Goal: Information Seeking & Learning: Learn about a topic

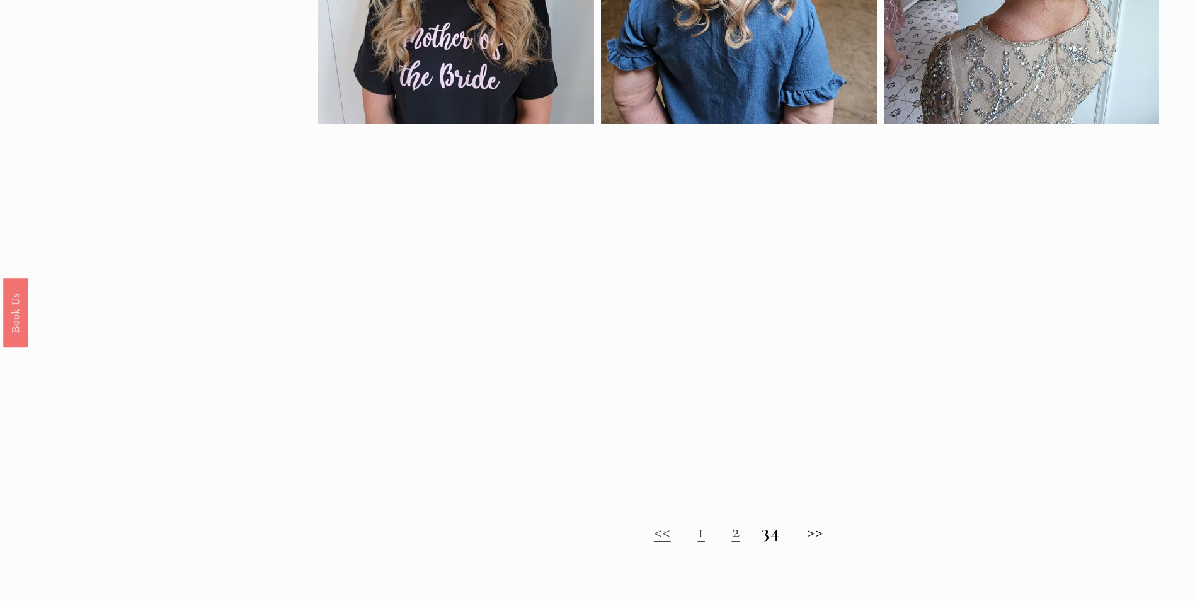
scroll to position [1008, 0]
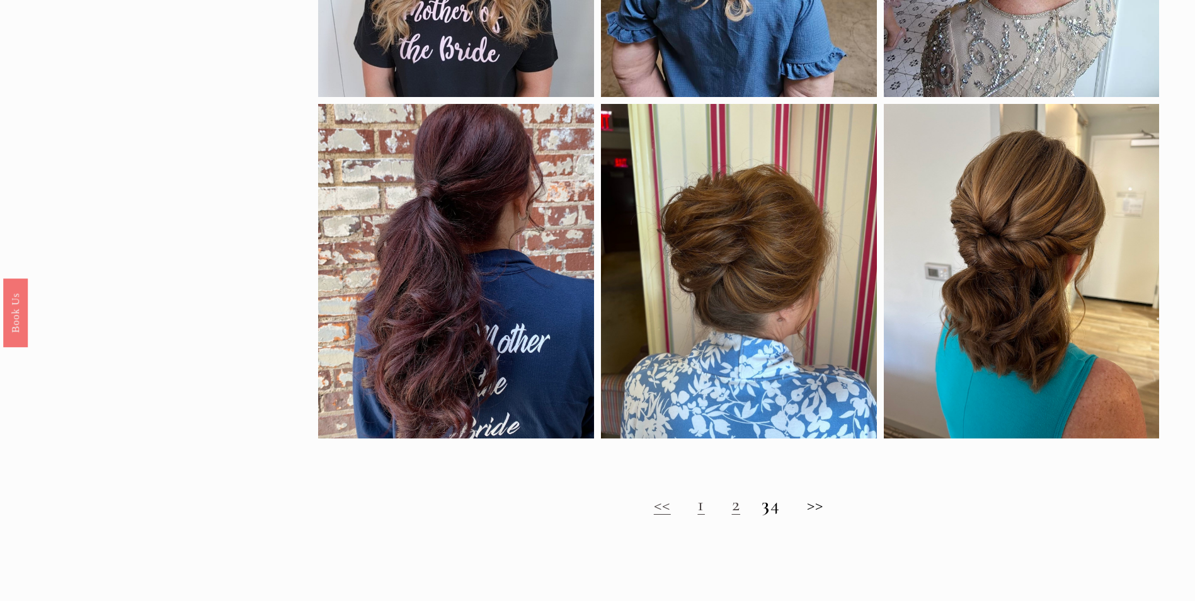
click at [732, 516] on link "2" at bounding box center [736, 504] width 9 height 23
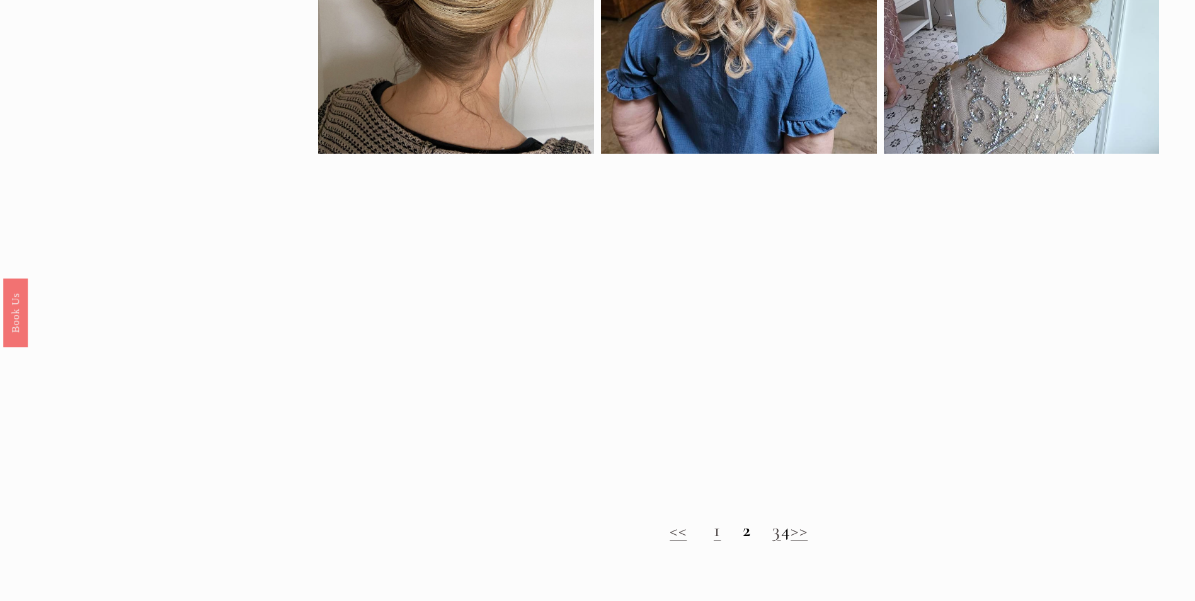
scroll to position [1071, 0]
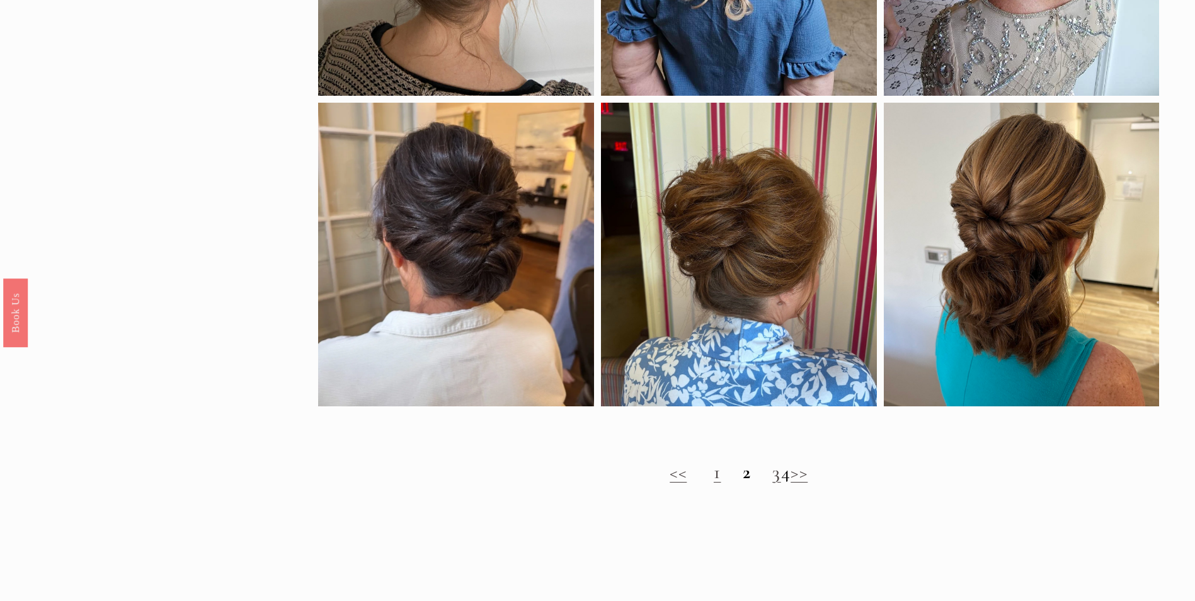
click at [714, 484] on link "1" at bounding box center [718, 471] width 8 height 23
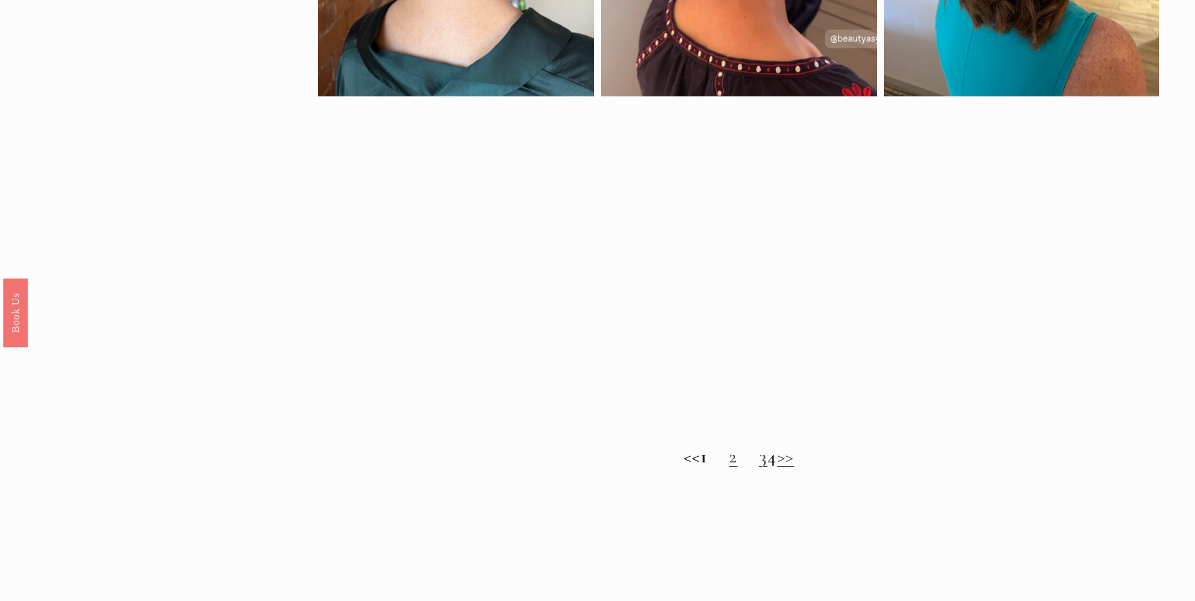
scroll to position [1071, 0]
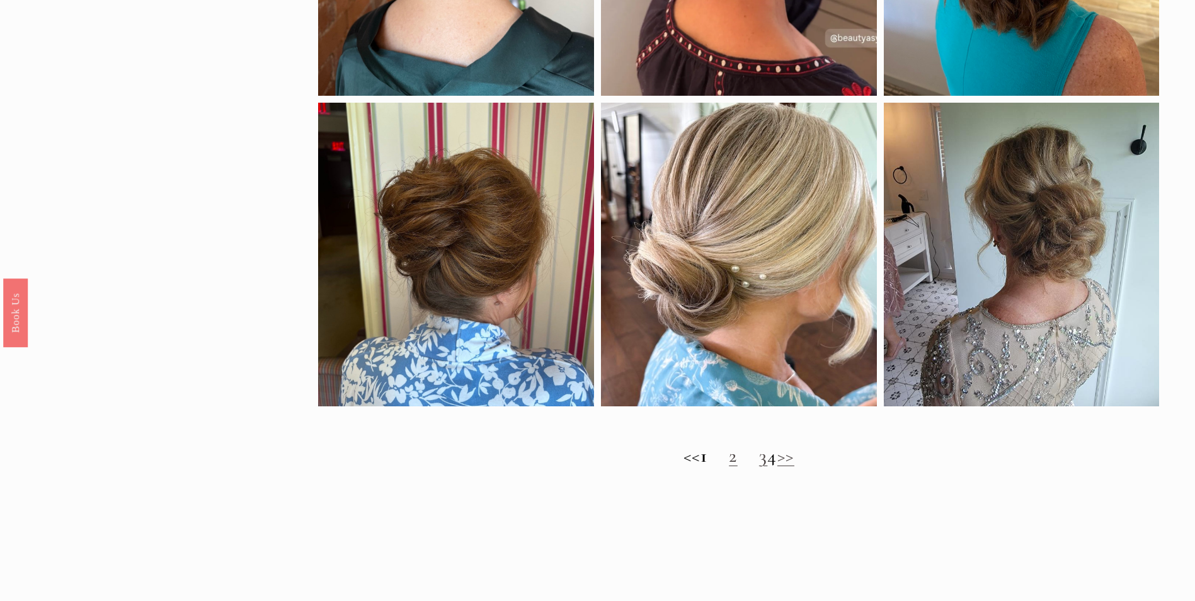
click at [783, 467] on h2 "<< 1 2 3 4 >>" at bounding box center [738, 456] width 841 height 23
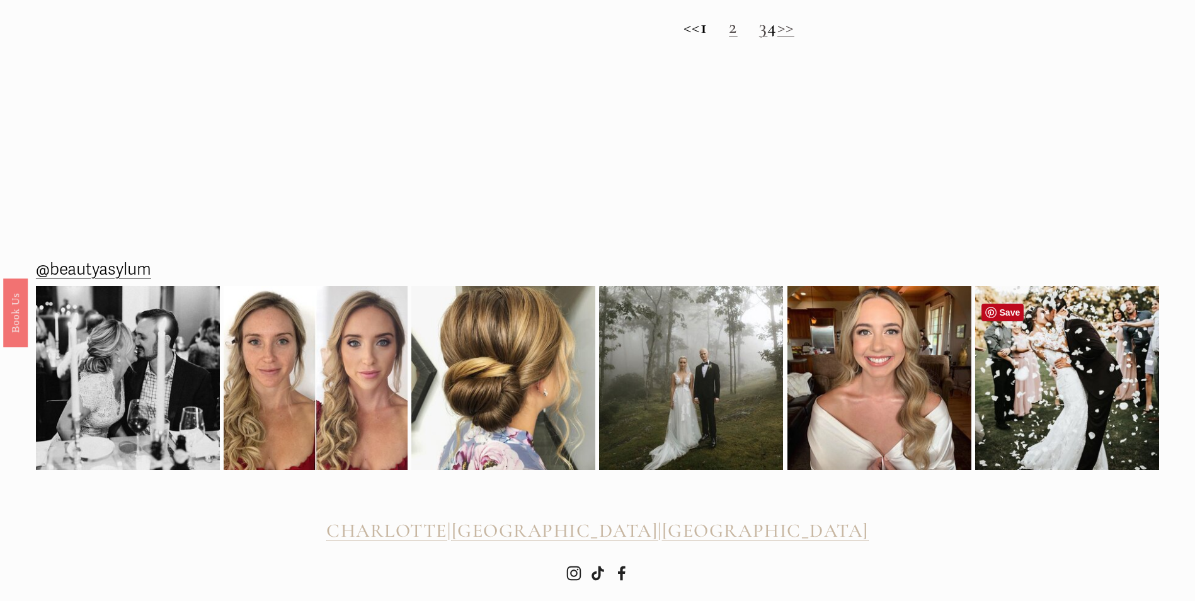
scroll to position [1558, 0]
